Goal: Task Accomplishment & Management: Manage account settings

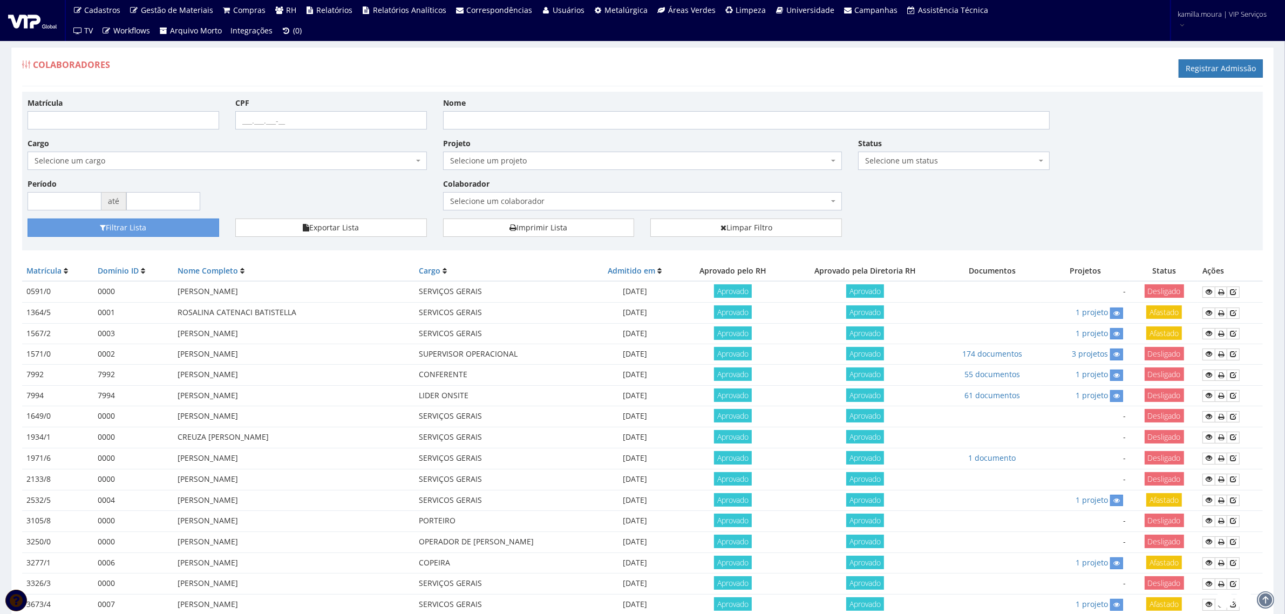
scroll to position [389, 0]
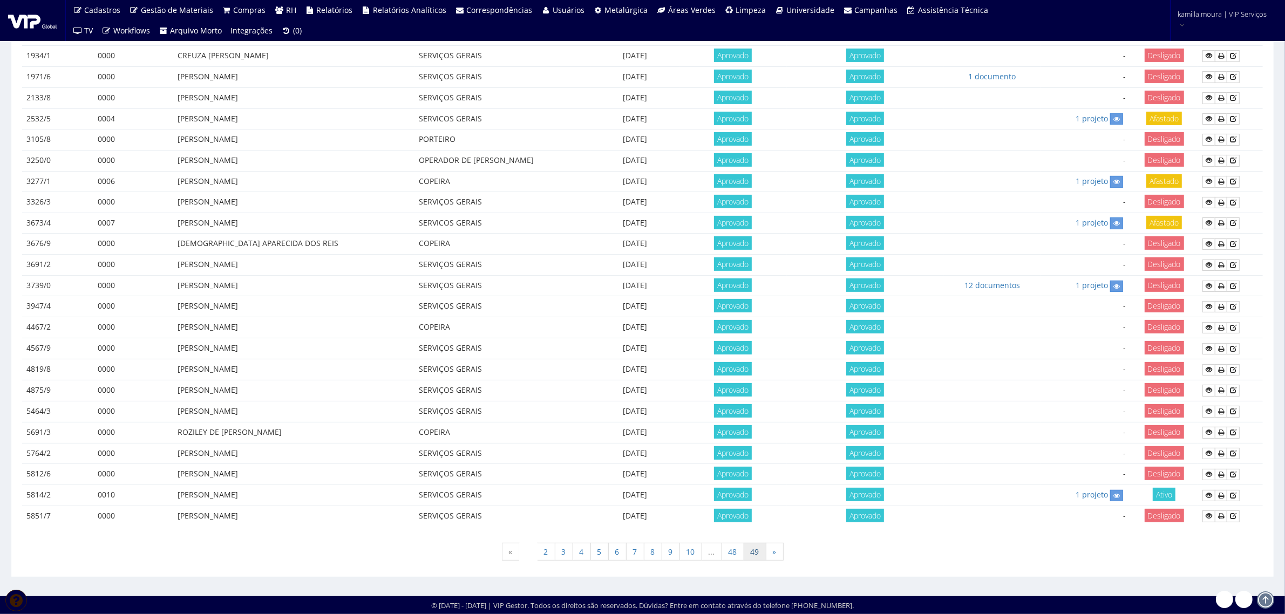
click at [749, 547] on link "49" at bounding box center [755, 552] width 23 height 18
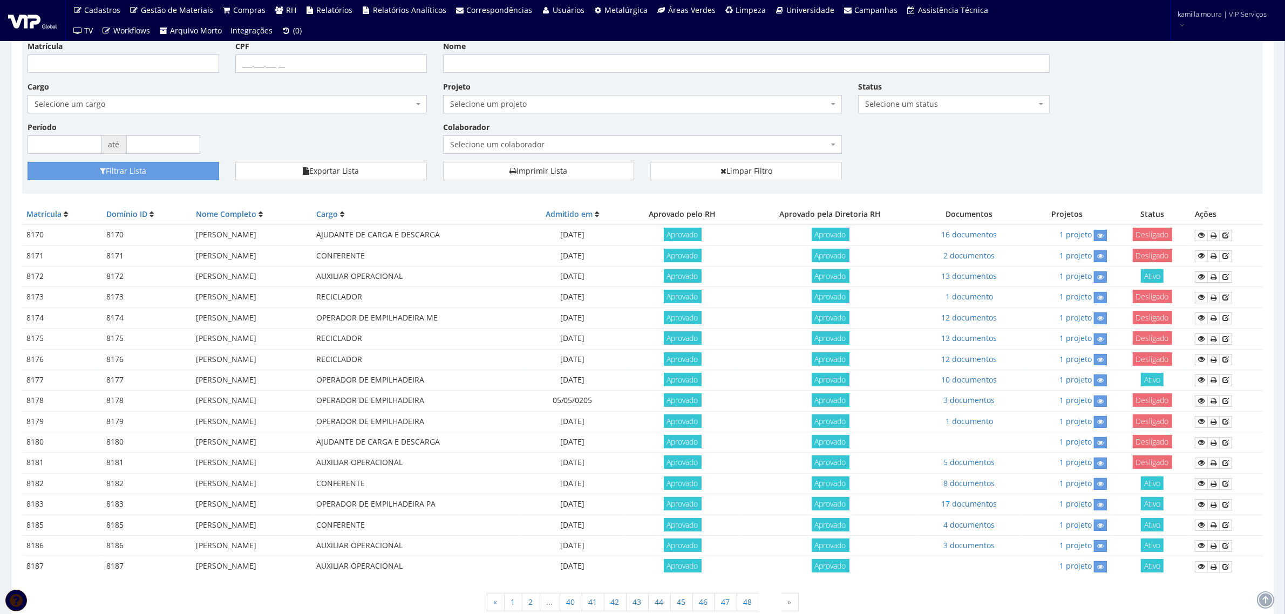
scroll to position [111, 0]
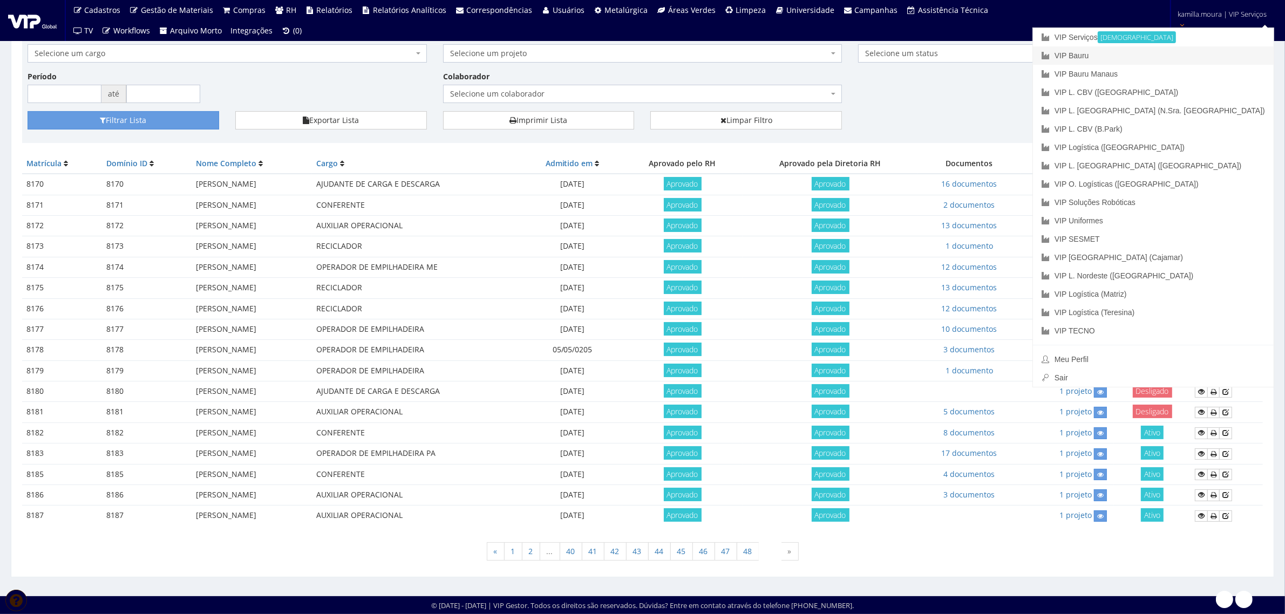
click at [1166, 55] on link "VIP Bauru" at bounding box center [1153, 55] width 241 height 18
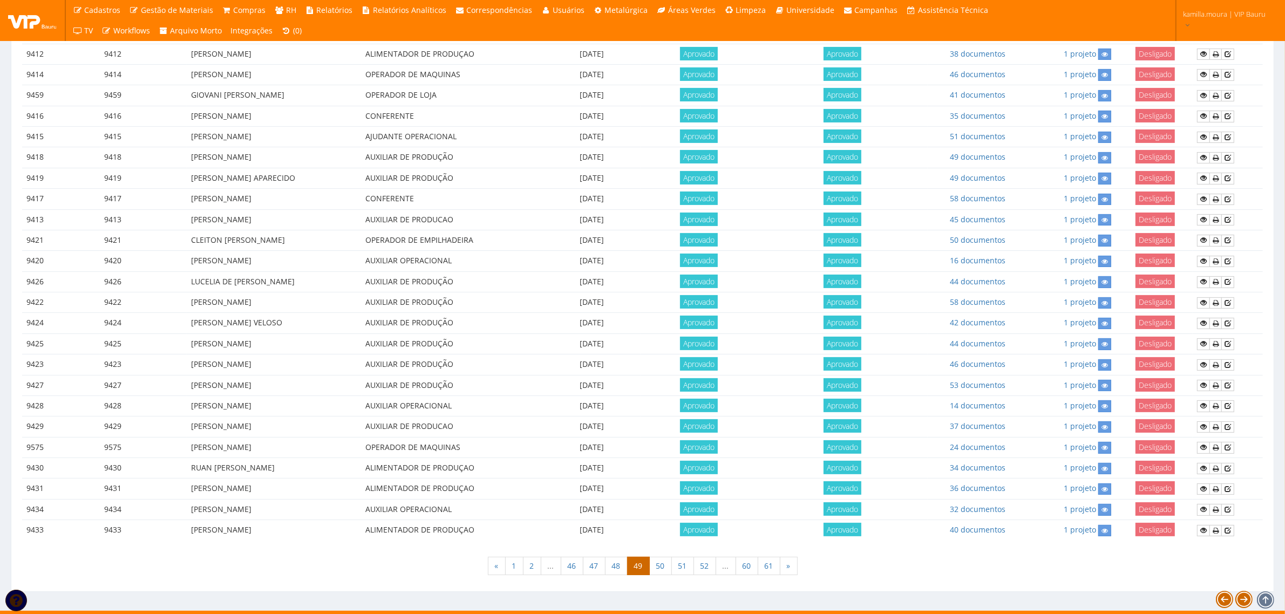
scroll to position [383, 0]
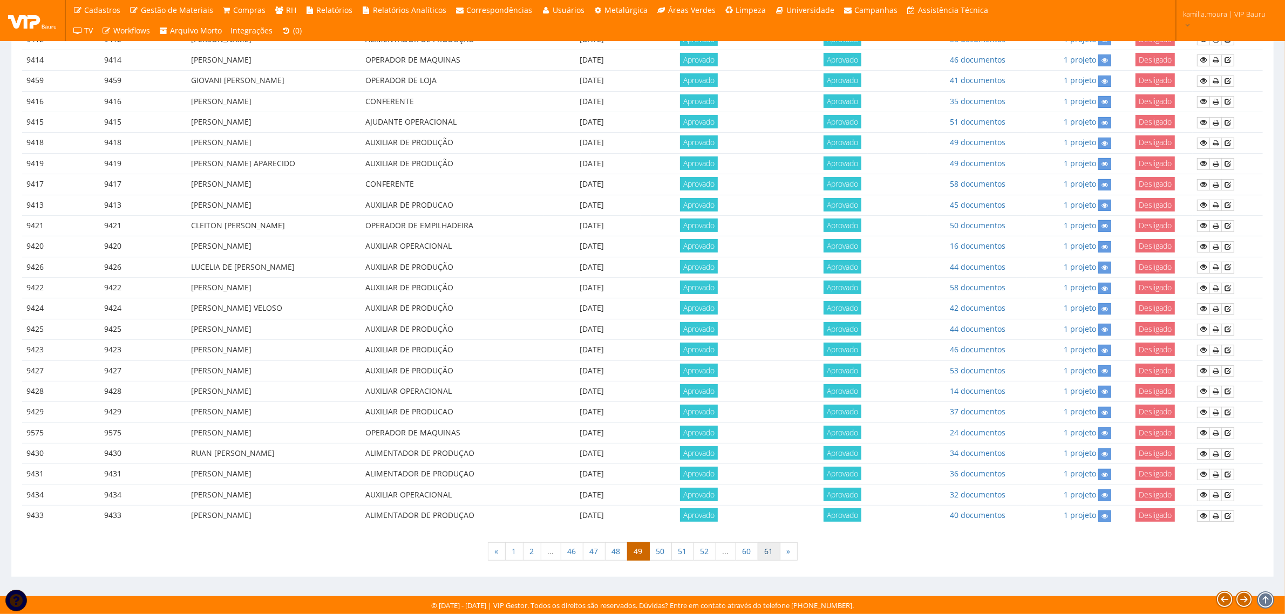
click at [775, 552] on link "61" at bounding box center [769, 552] width 23 height 18
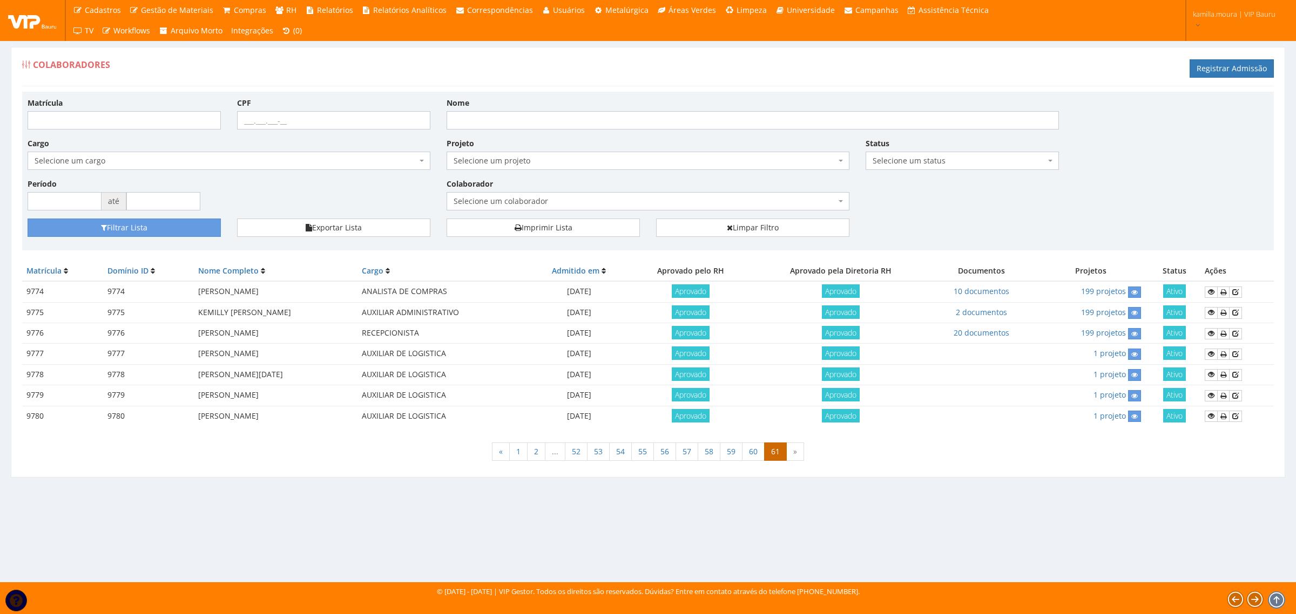
click at [860, 460] on div "« 1 2 ... 52 53 54 55 56 57 58 59 60 61 »" at bounding box center [647, 453] width 1251 height 32
click at [967, 440] on div "« 1 2 ... 52 53 54 55 56 57 58 59 60 61 »" at bounding box center [647, 453] width 1251 height 32
click at [1238, 354] on icon at bounding box center [1235, 354] width 6 height 8
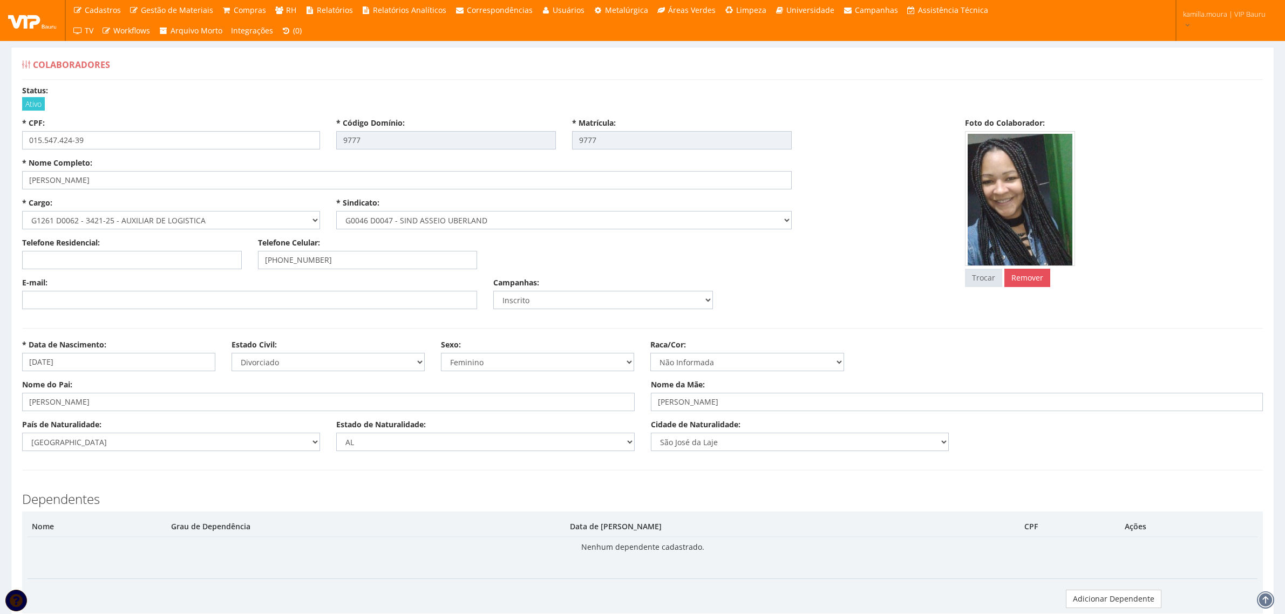
select select
type input "2.200,00"
type input "0,00"
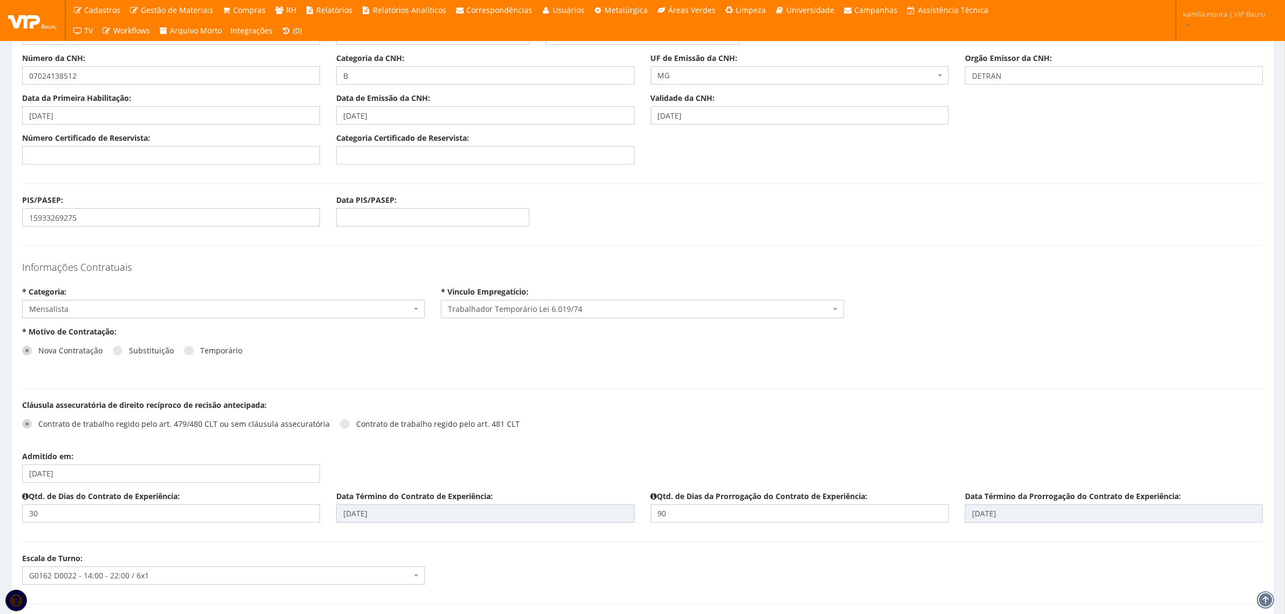
scroll to position [1012, 0]
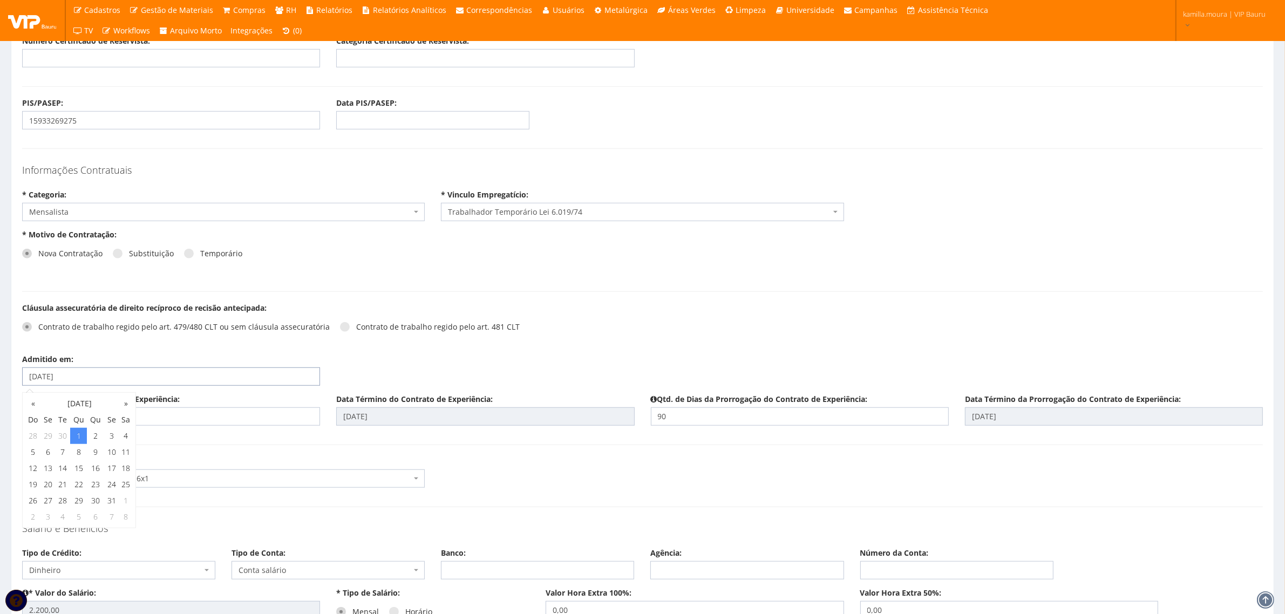
drag, startPoint x: 118, startPoint y: 374, endPoint x: -52, endPoint y: 368, distance: 170.1
type input "[DATE]"
type input "04/11/2025"
type input "02/02/2026"
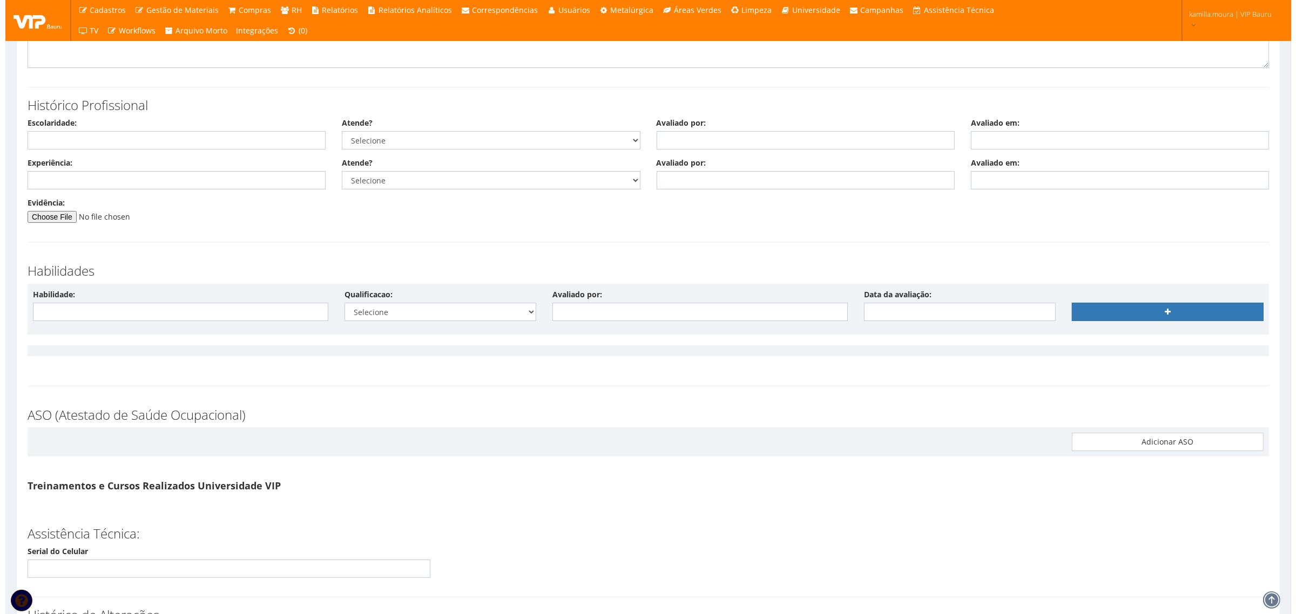
scroll to position [5503, 0]
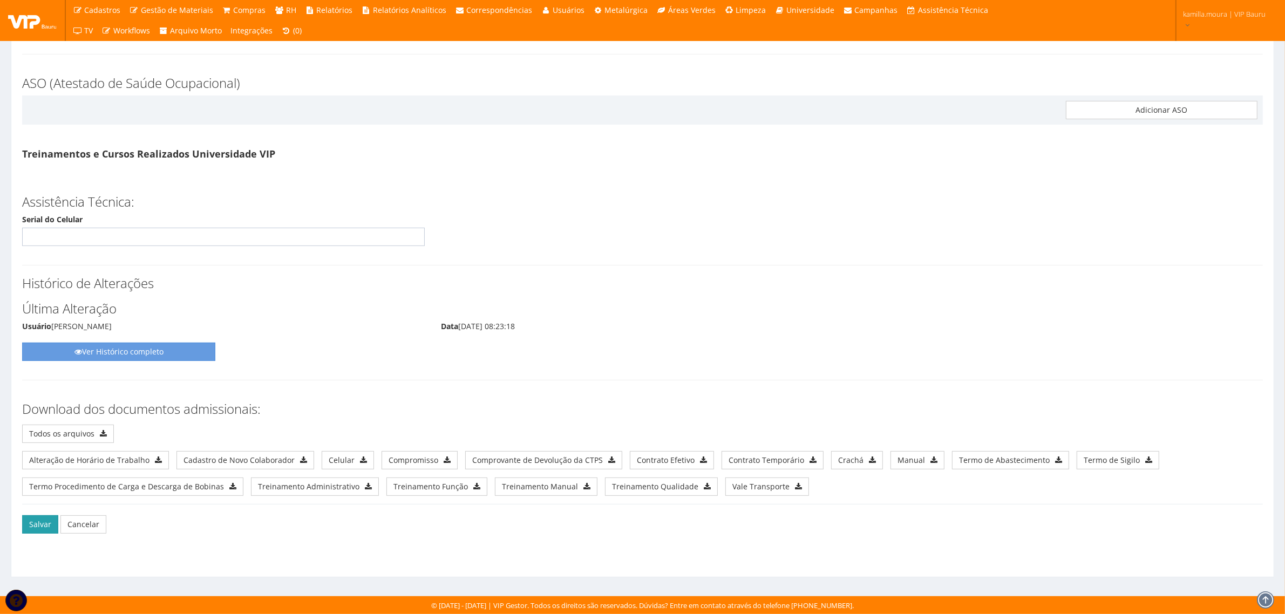
click at [41, 525] on button "Salvar" at bounding box center [40, 525] width 36 height 18
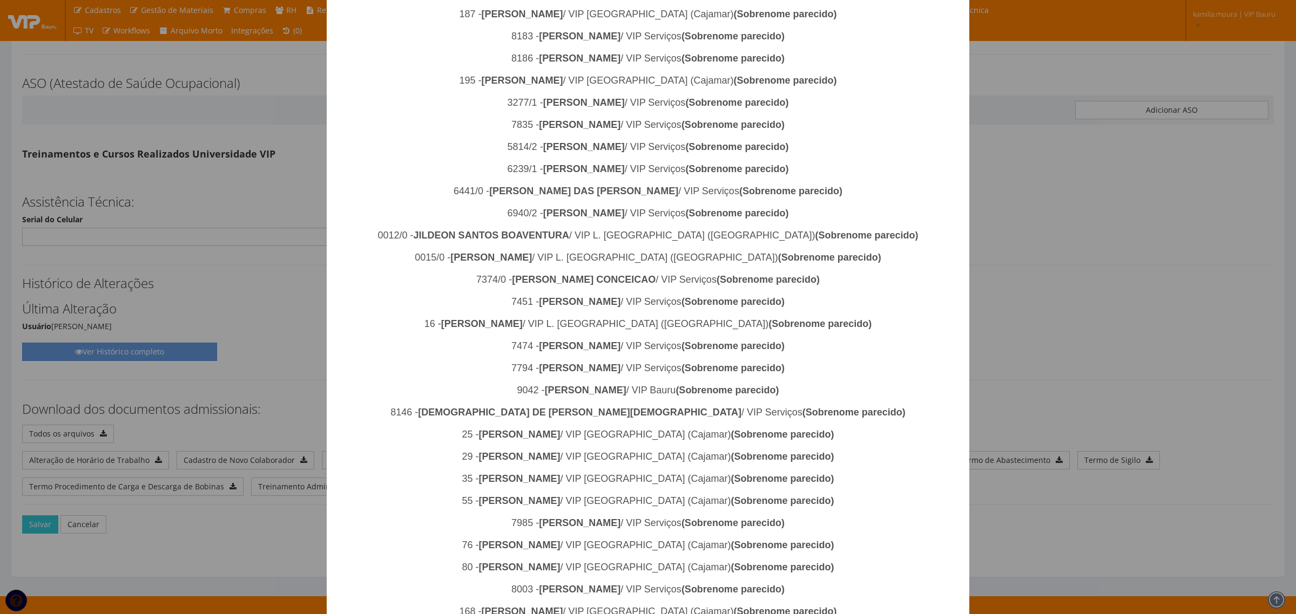
scroll to position [1151, 0]
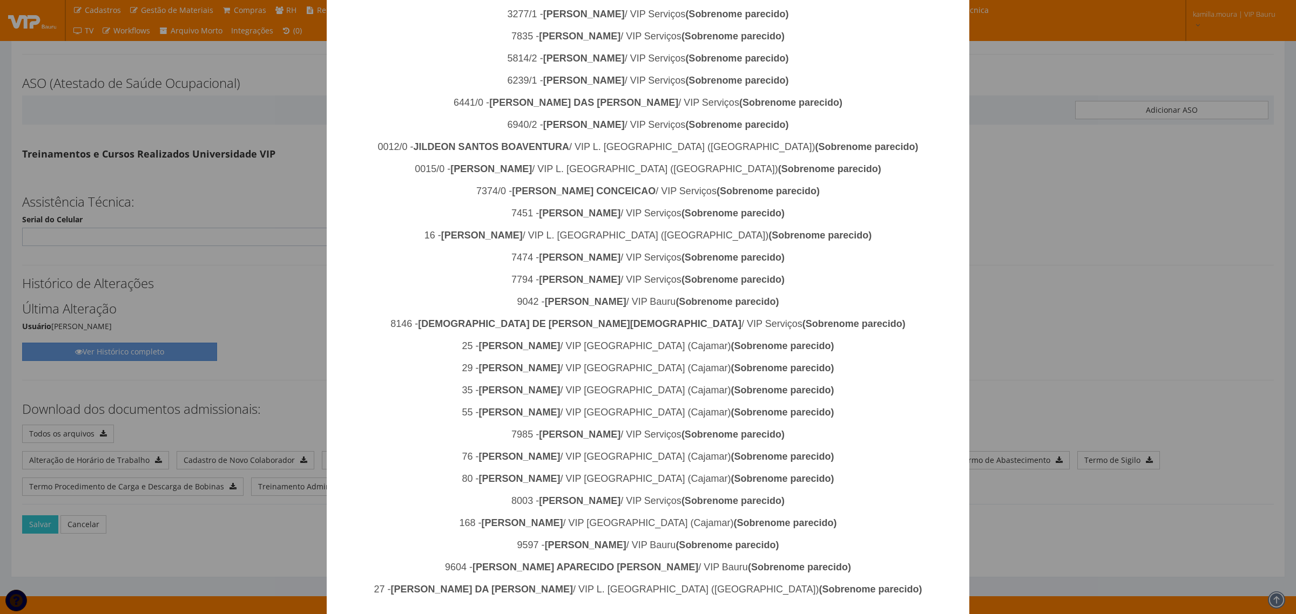
click at [702, 614] on button "Ok, desejo salvar!" at bounding box center [686, 626] width 108 height 24
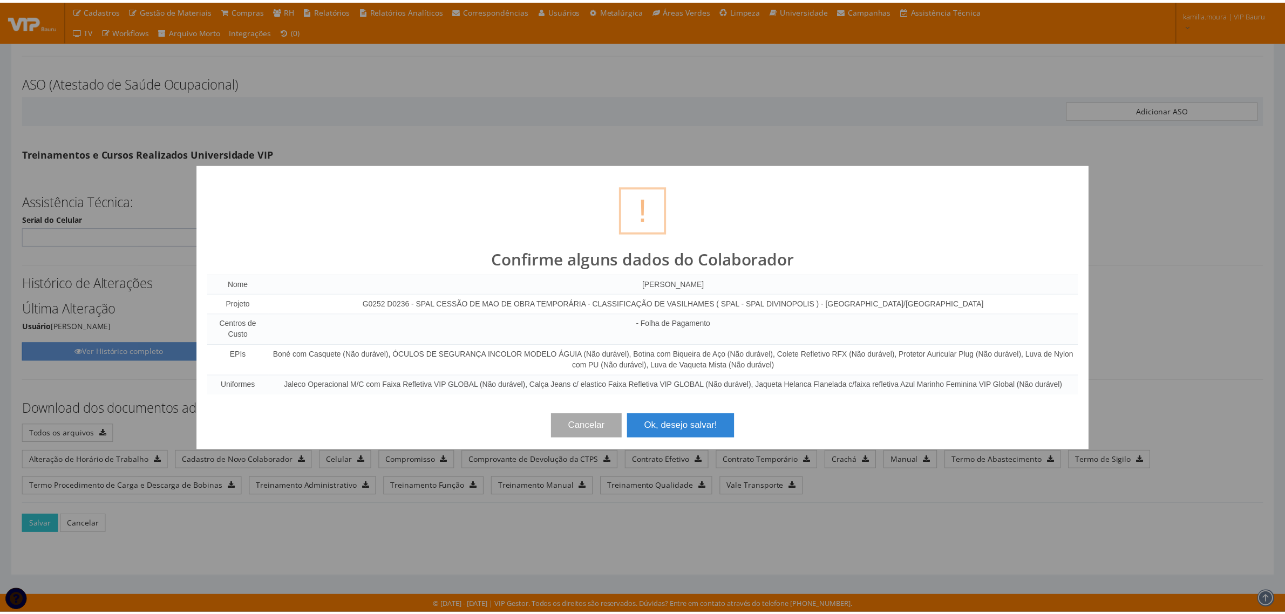
scroll to position [0, 0]
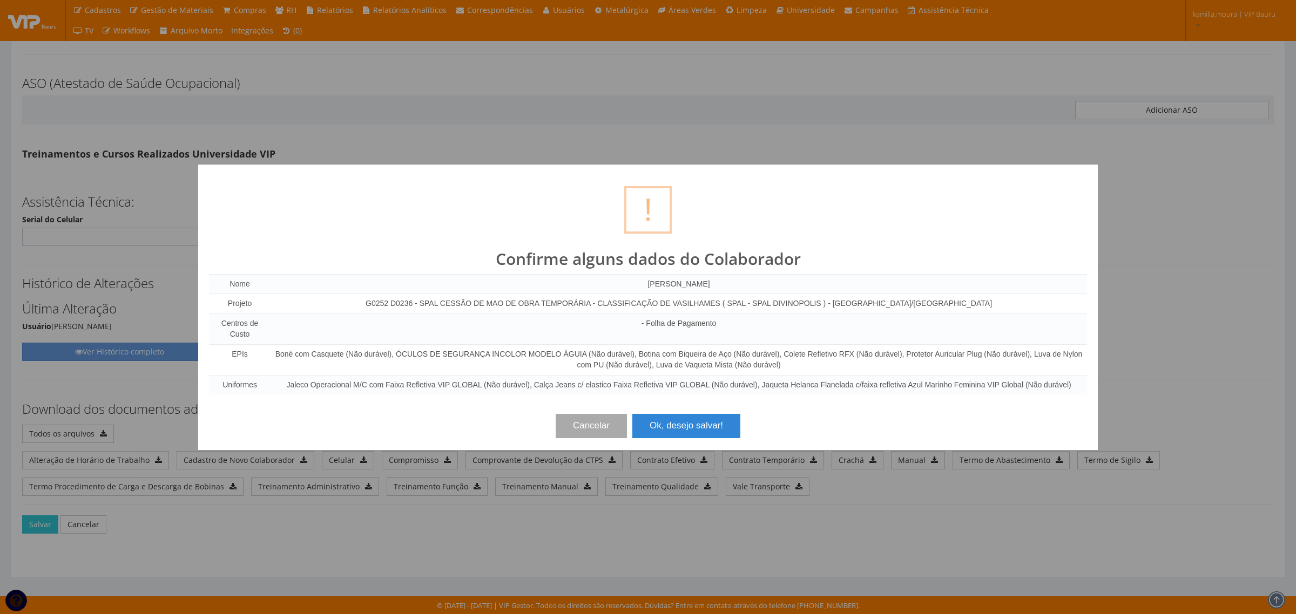
click at [695, 437] on button "Ok, desejo salvar!" at bounding box center [686, 426] width 108 height 24
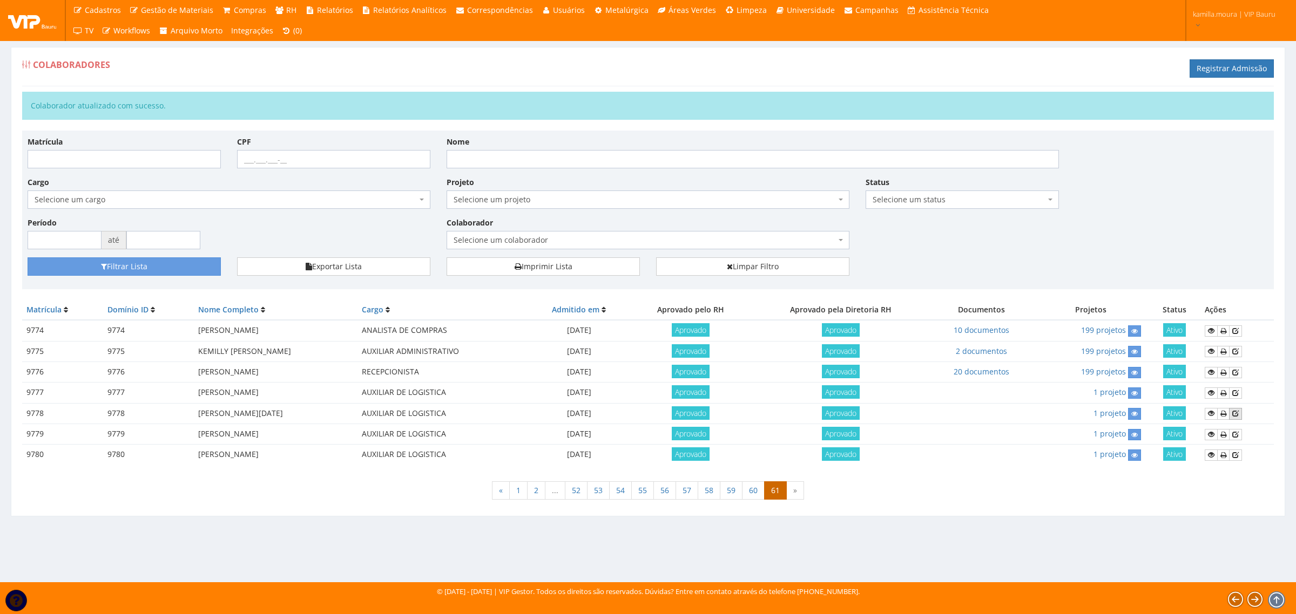
click at [1238, 416] on icon at bounding box center [1235, 414] width 6 height 8
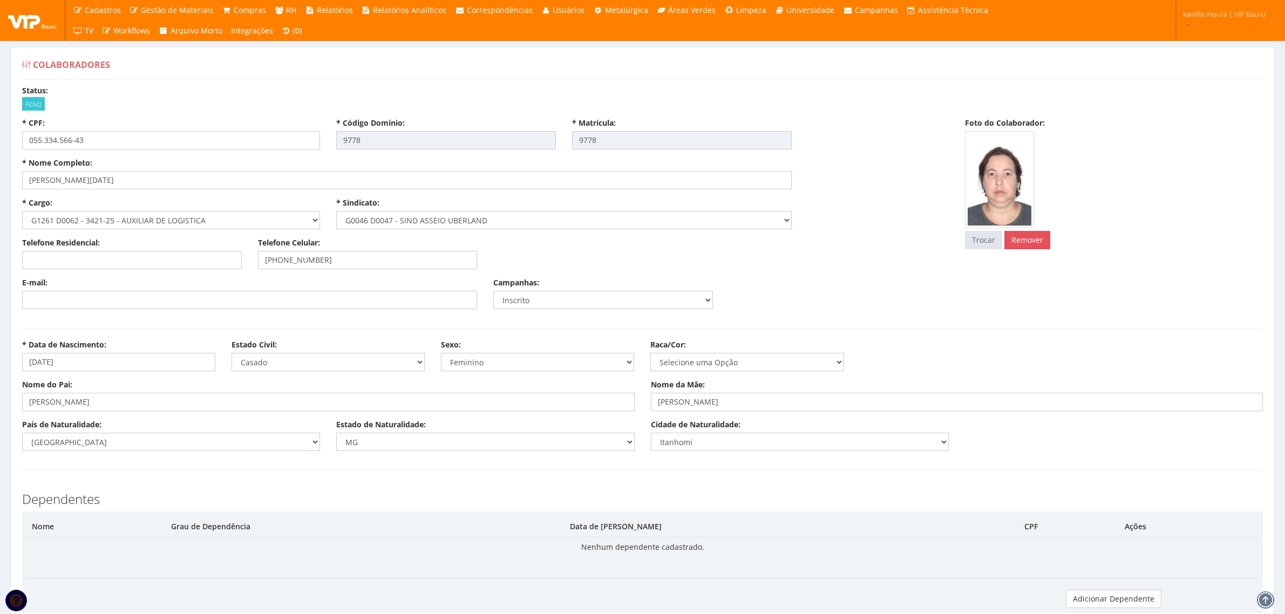
select select
type input "2.200,00"
type input "0,00"
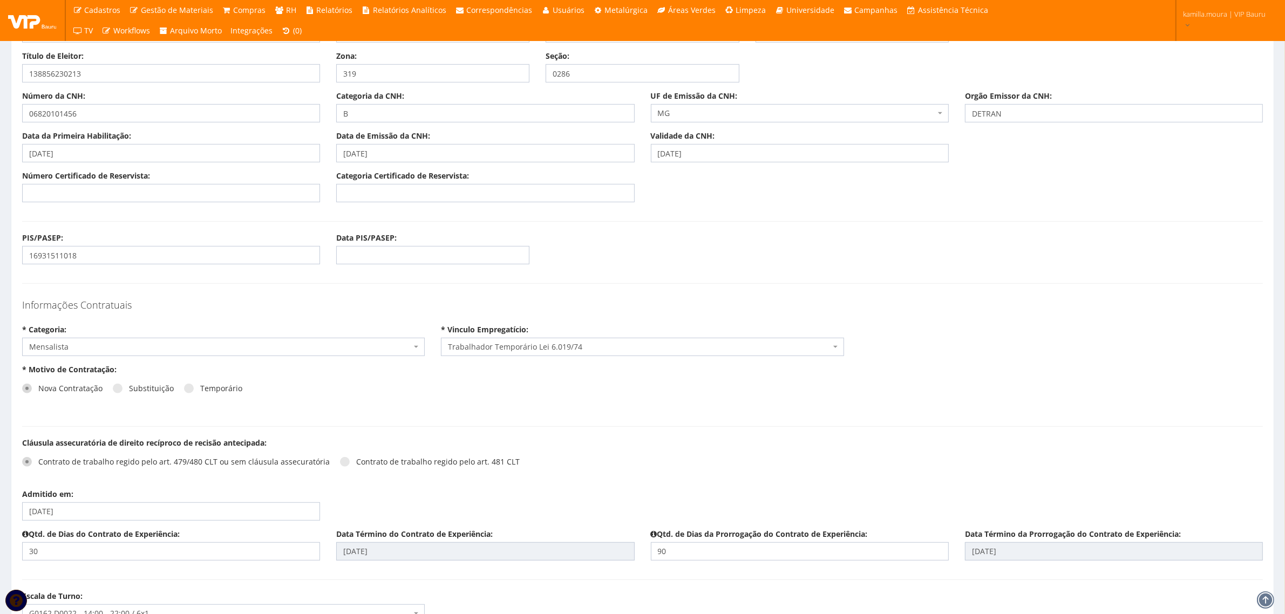
scroll to position [945, 0]
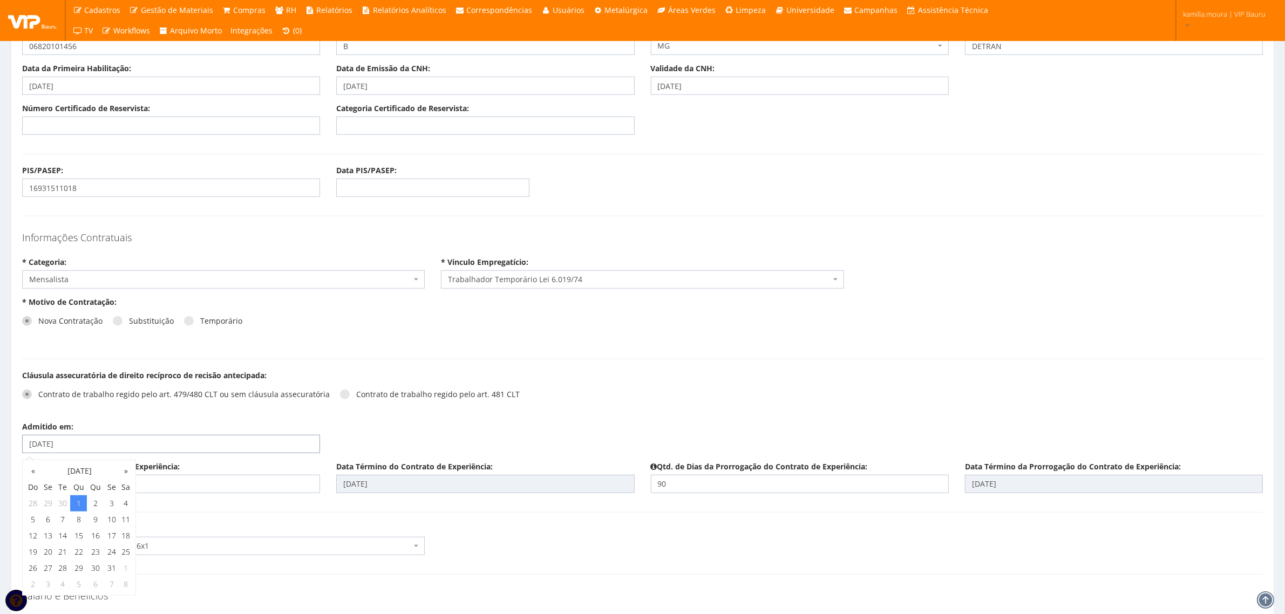
drag, startPoint x: 121, startPoint y: 446, endPoint x: -92, endPoint y: 432, distance: 213.7
type input "[DATE]"
type input "04/11/2025"
type input "02/02/2026"
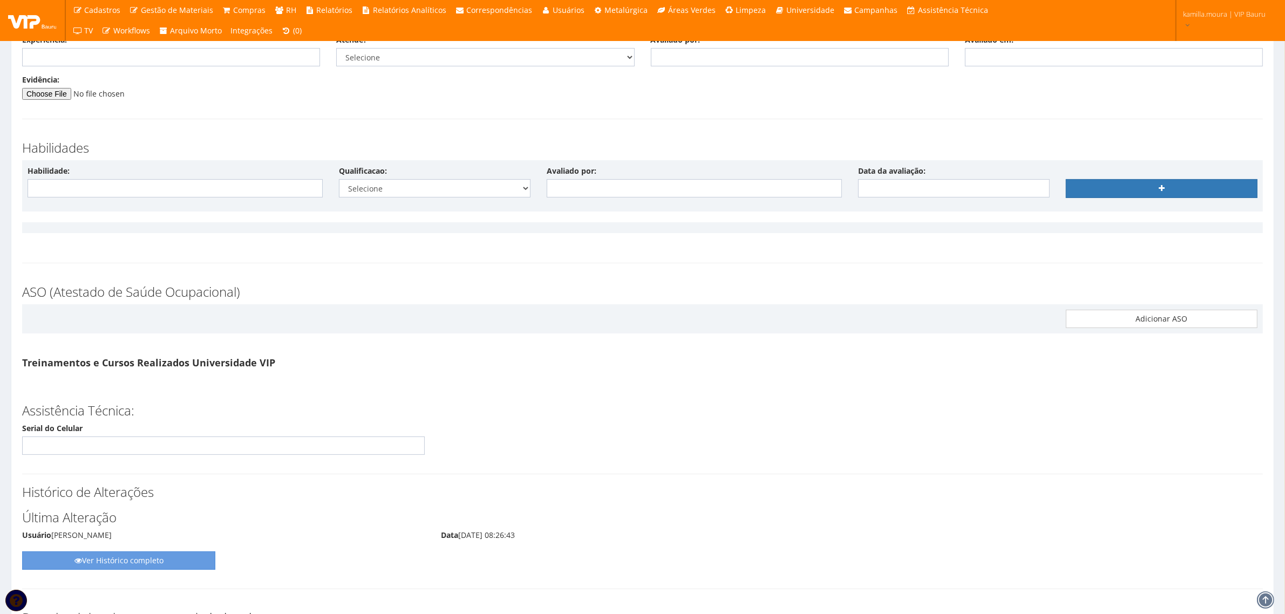
scroll to position [5476, 0]
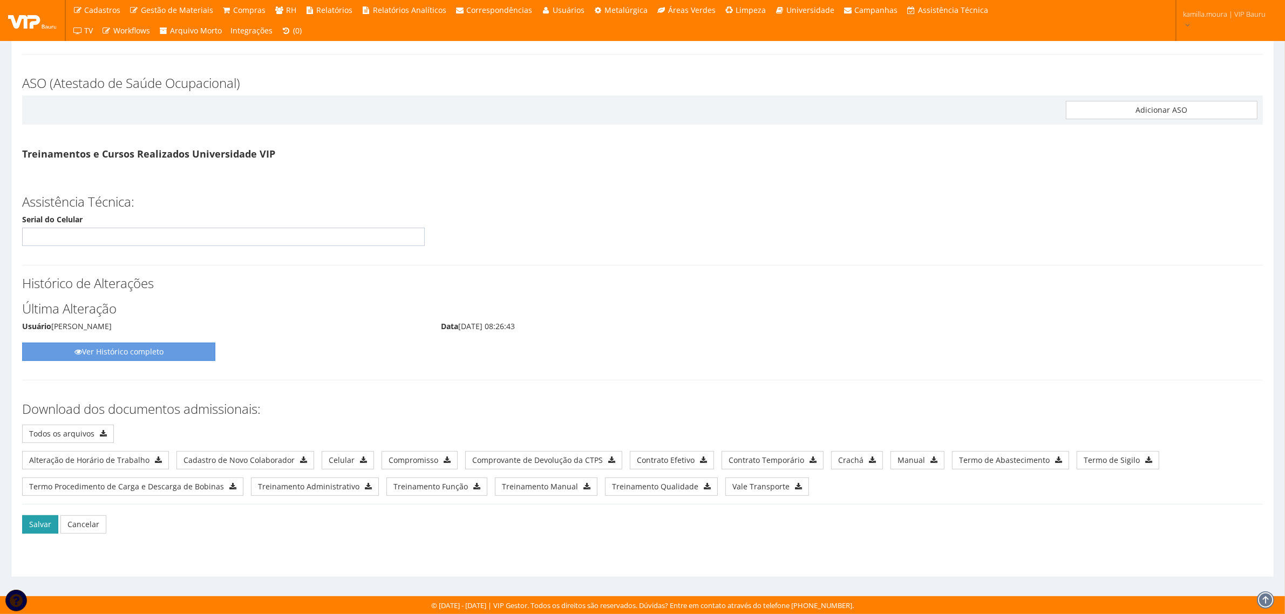
drag, startPoint x: 30, startPoint y: 521, endPoint x: 37, endPoint y: 521, distance: 7.0
click at [30, 521] on button "Salvar" at bounding box center [40, 525] width 36 height 18
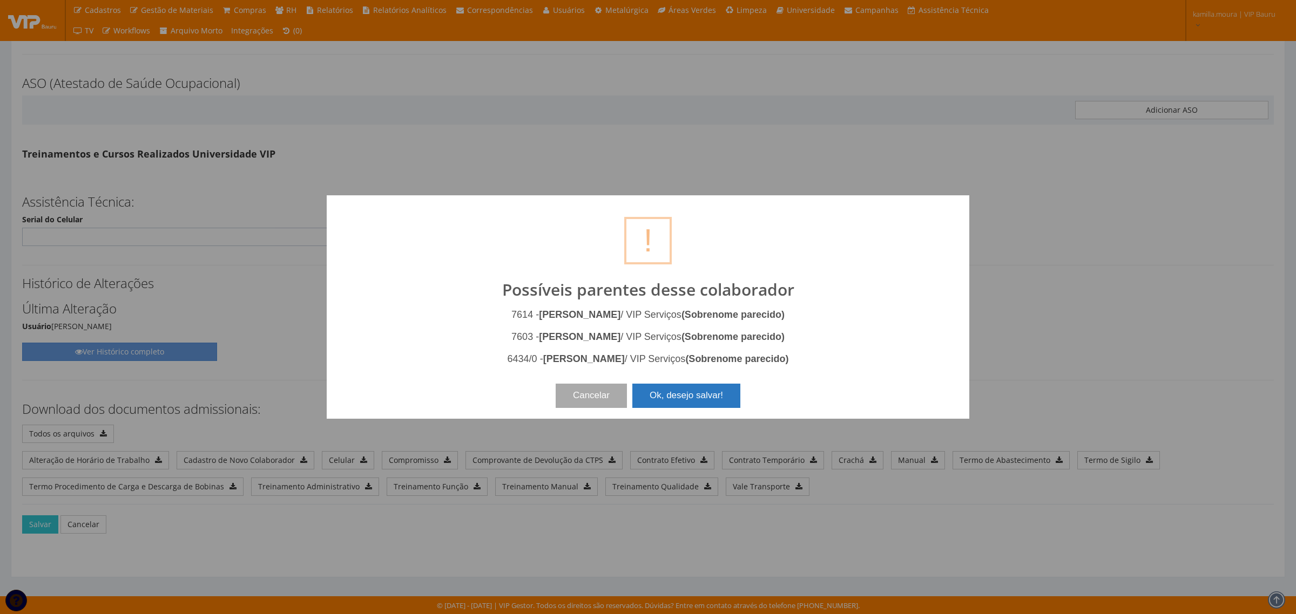
click at [695, 394] on button "Ok, desejo salvar!" at bounding box center [686, 396] width 108 height 24
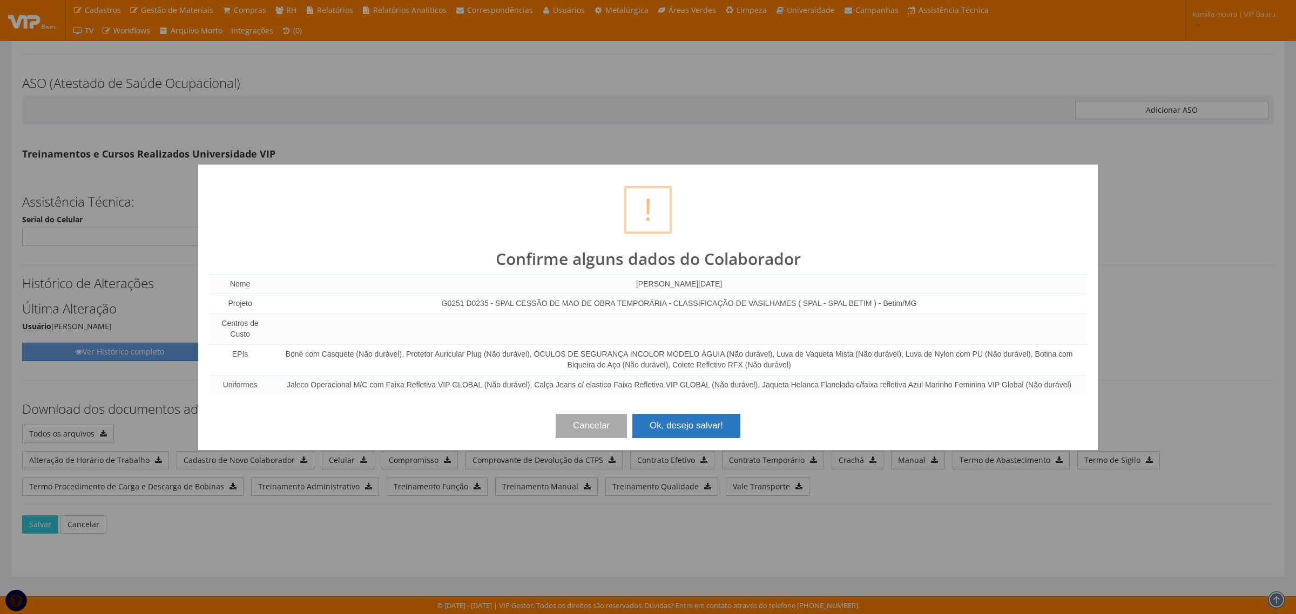
click at [692, 424] on button "Ok, desejo salvar!" at bounding box center [686, 426] width 108 height 24
